Goal: Manage account settings

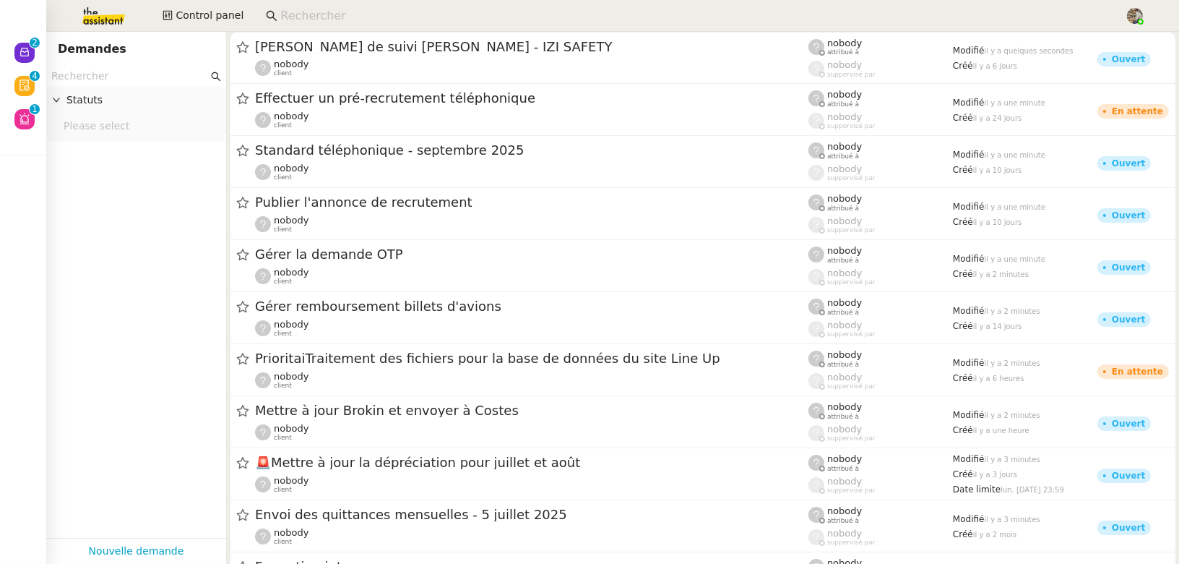
click at [306, 18] on input at bounding box center [695, 17] width 830 height 20
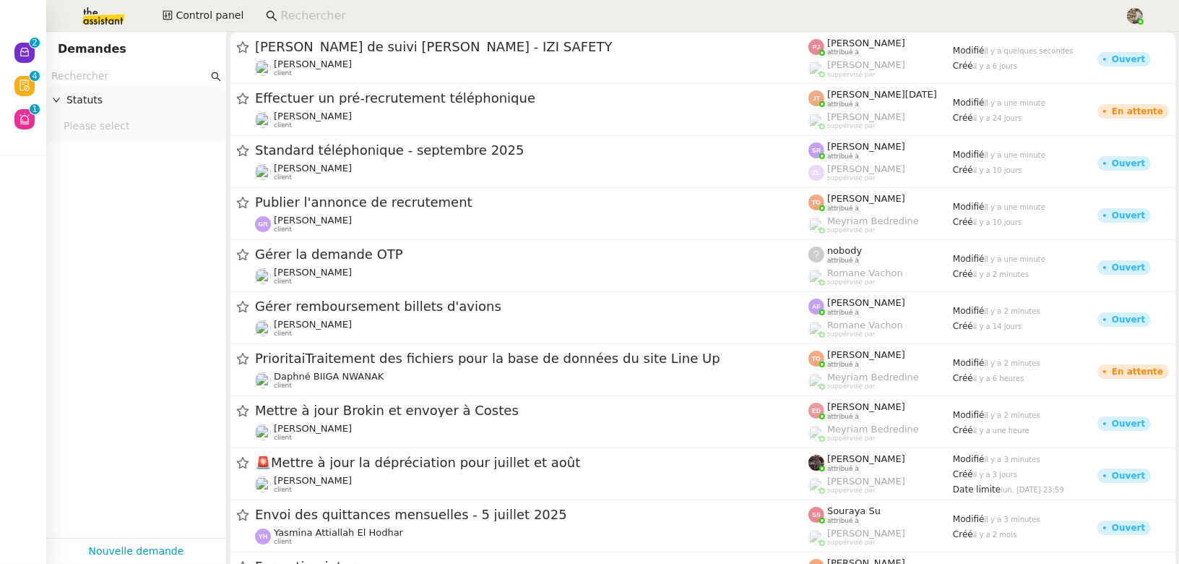
paste input "Stivel Dayhot"
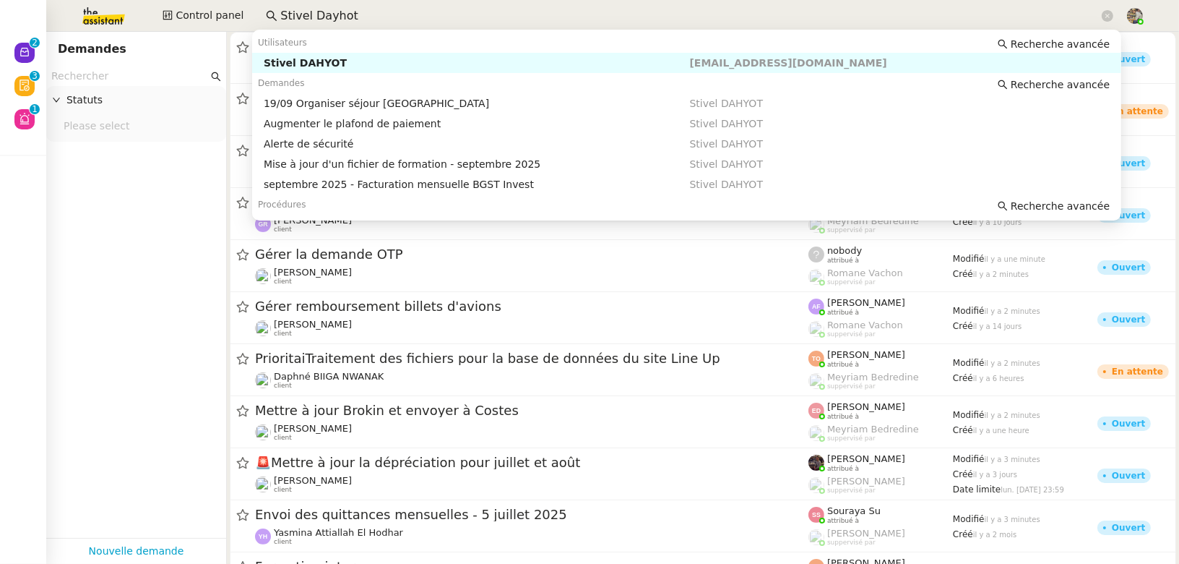
click at [304, 68] on div "Stivel DAHYOT" at bounding box center [477, 62] width 426 height 13
type input "Stivel Dayhot"
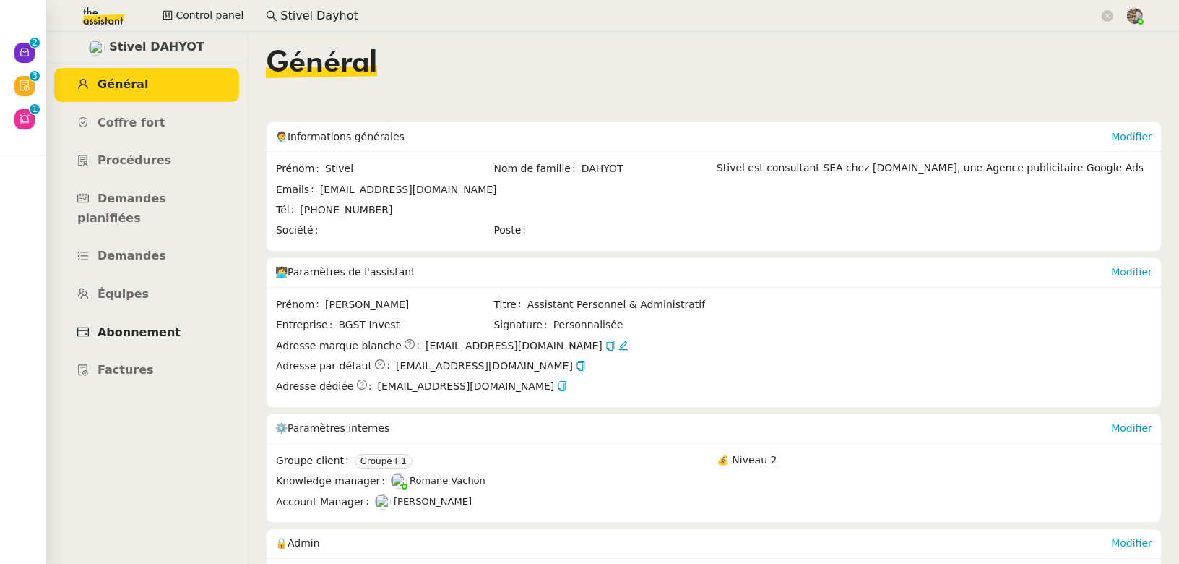
click at [134, 325] on span "Abonnement" at bounding box center [139, 332] width 83 height 14
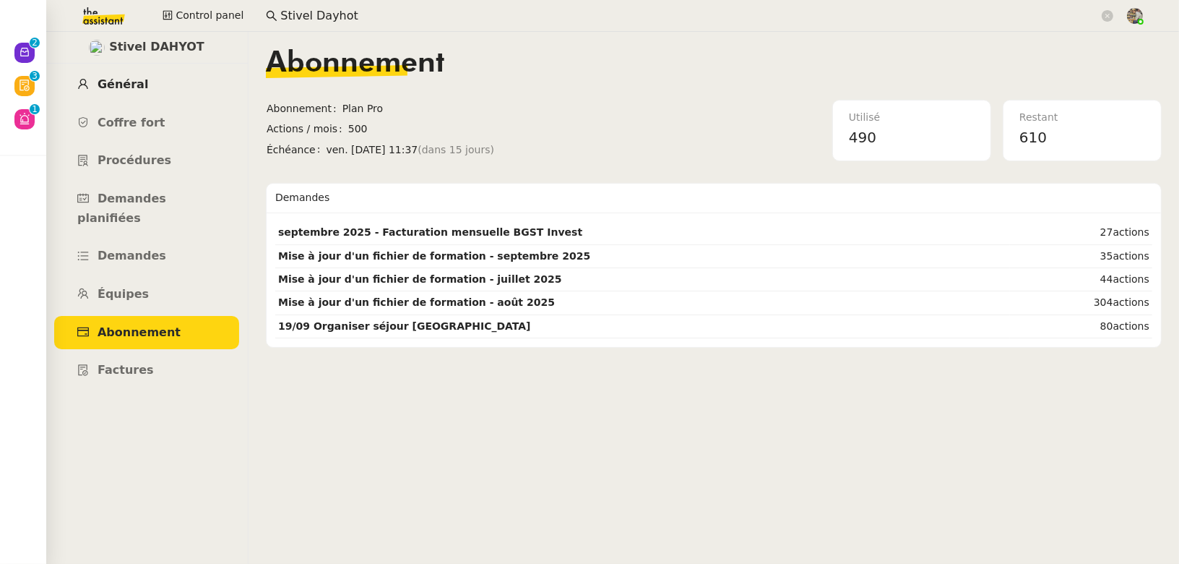
click at [113, 82] on span "Général" at bounding box center [123, 84] width 51 height 14
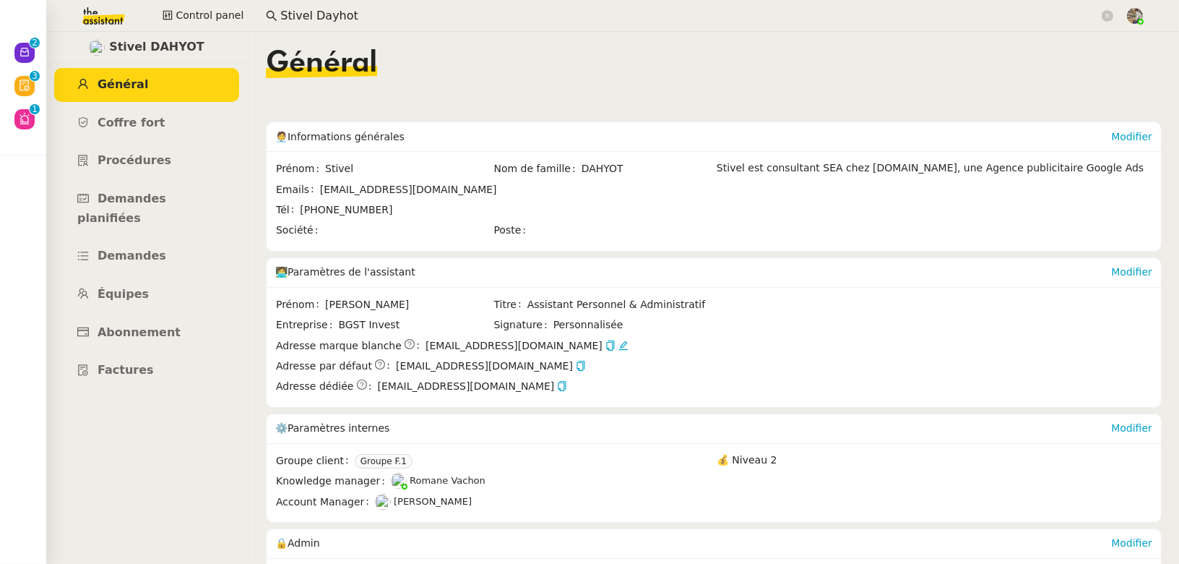
scroll to position [162, 0]
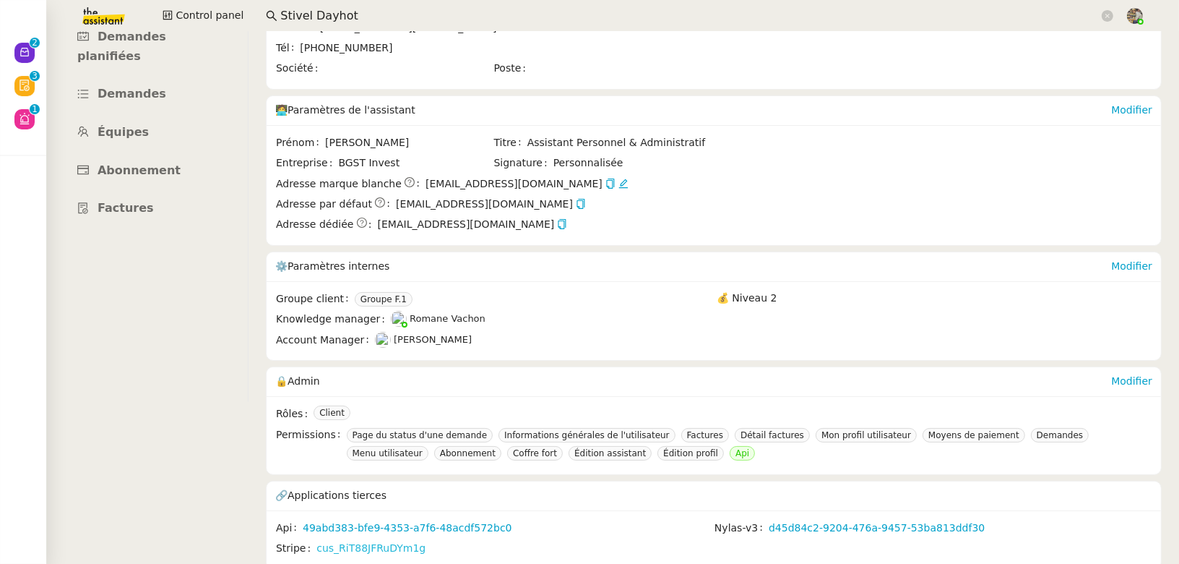
click at [387, 541] on link "cus_RiT88JFRuDYm1g" at bounding box center [371, 548] width 109 height 17
